Goal: Use online tool/utility: Utilize a website feature to perform a specific function

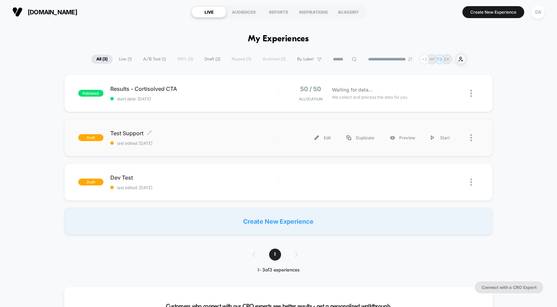
click at [125, 134] on span "Test Support Click to edit experience details" at bounding box center [194, 133] width 168 height 7
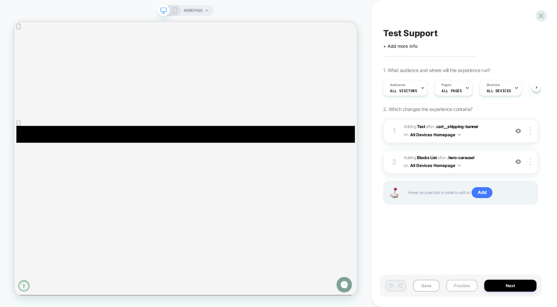
click at [467, 286] on button "Preview" at bounding box center [462, 286] width 31 height 12
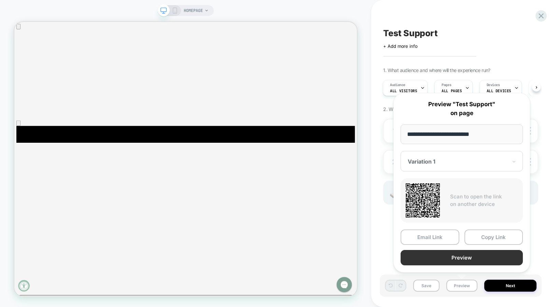
click at [483, 261] on button "Preview" at bounding box center [462, 257] width 122 height 15
